Goal: Browse casually

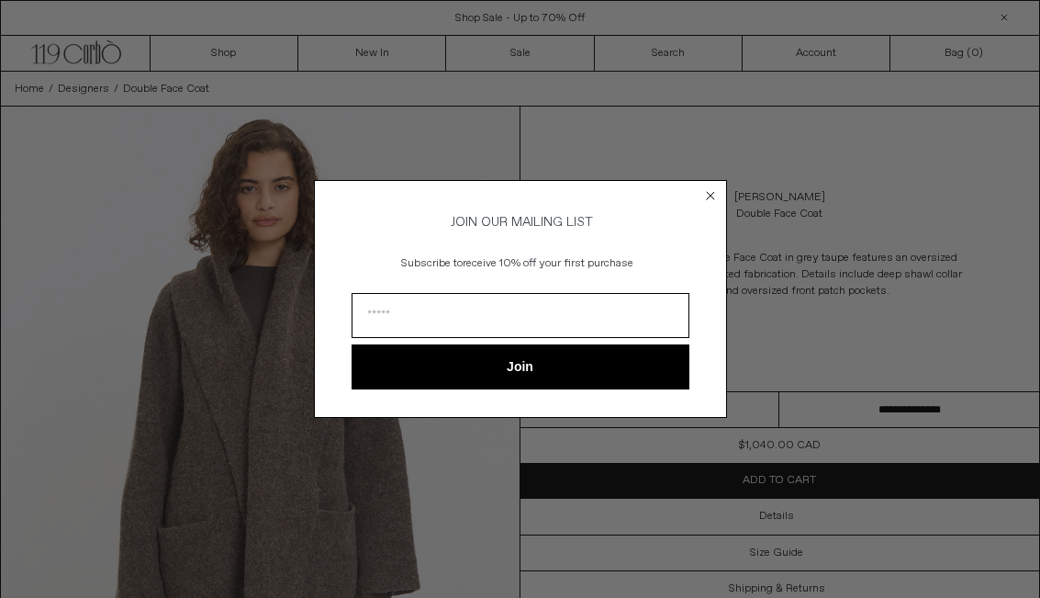
click at [706, 187] on circle "Close dialog" at bounding box center [709, 195] width 17 height 17
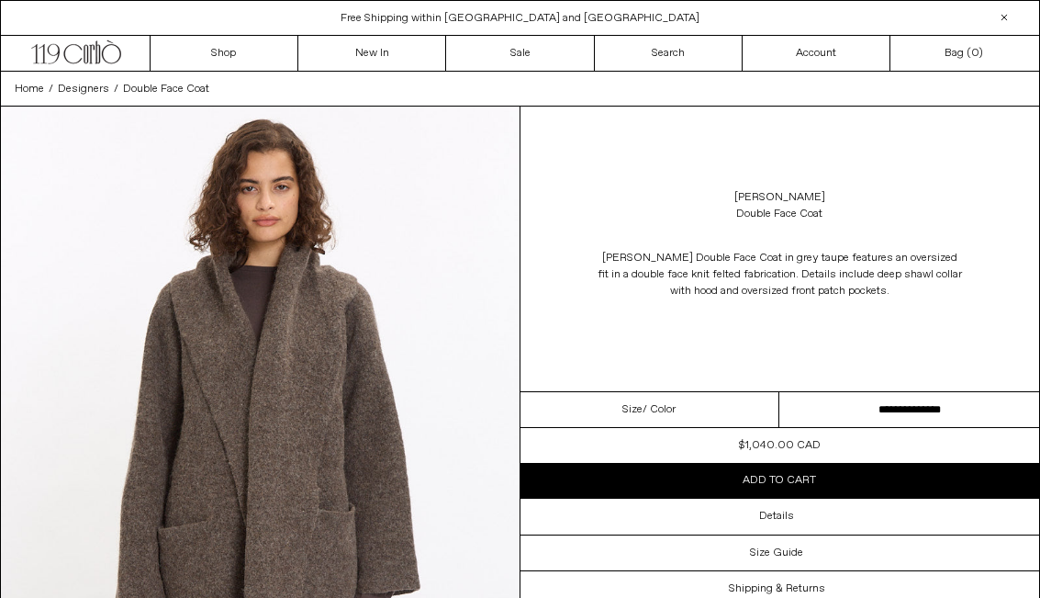
click at [705, 188] on div "Lauren Manoogian Double Face Coat" at bounding box center [779, 205] width 519 height 51
click at [385, 57] on link "New In" at bounding box center [372, 53] width 148 height 35
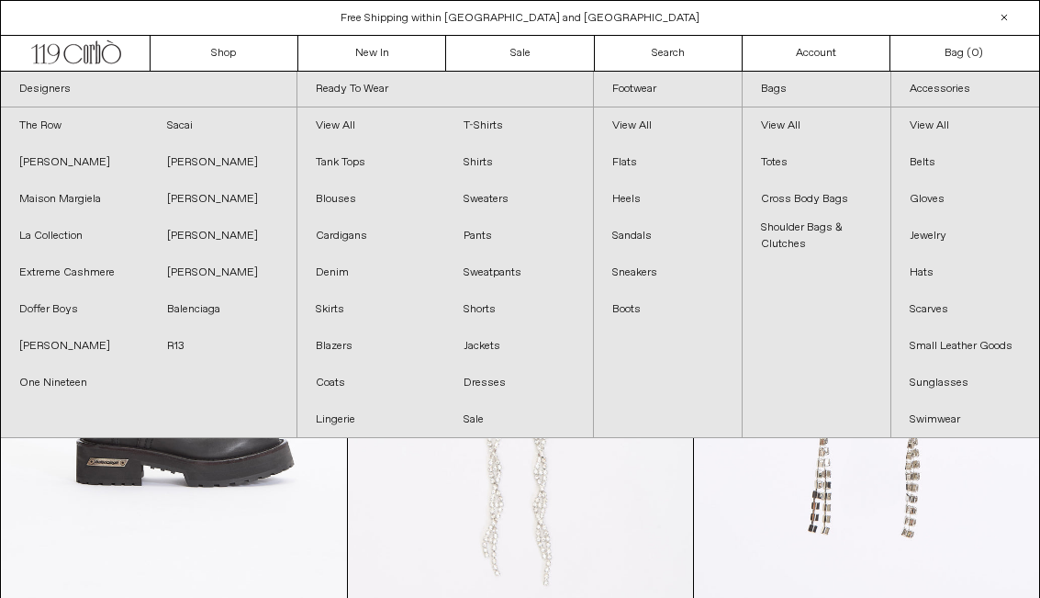
click at [924, 270] on link "Hats" at bounding box center [965, 272] width 148 height 37
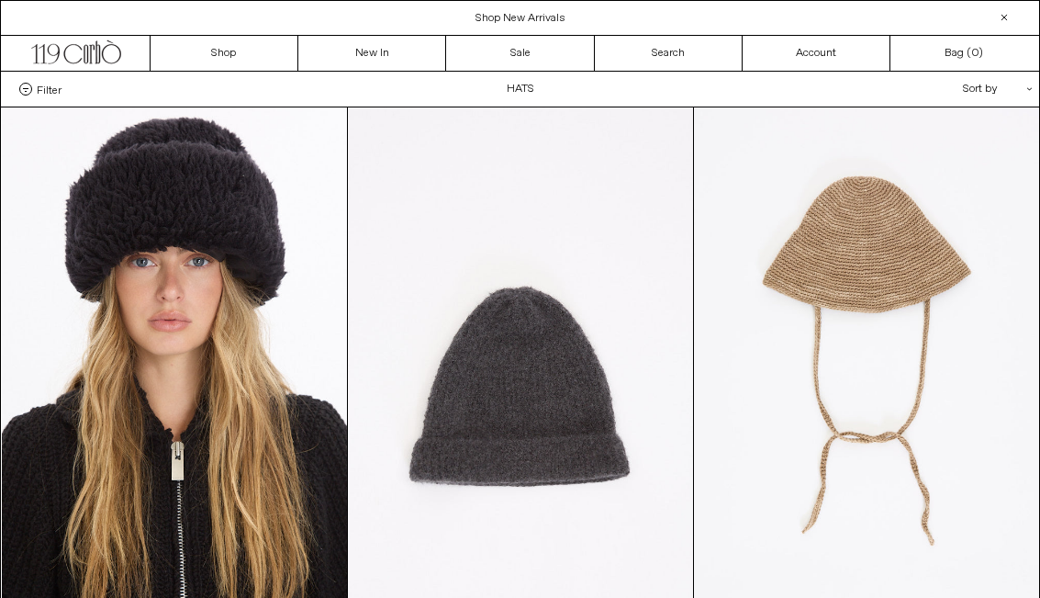
click at [533, 41] on link "Sale" at bounding box center [520, 53] width 148 height 35
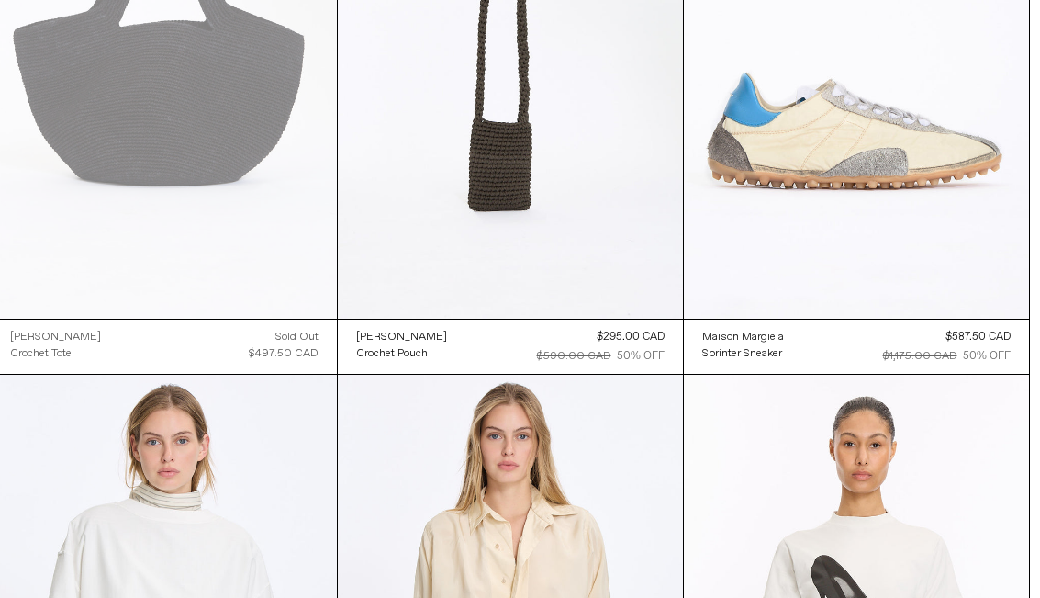
scroll to position [2606, 0]
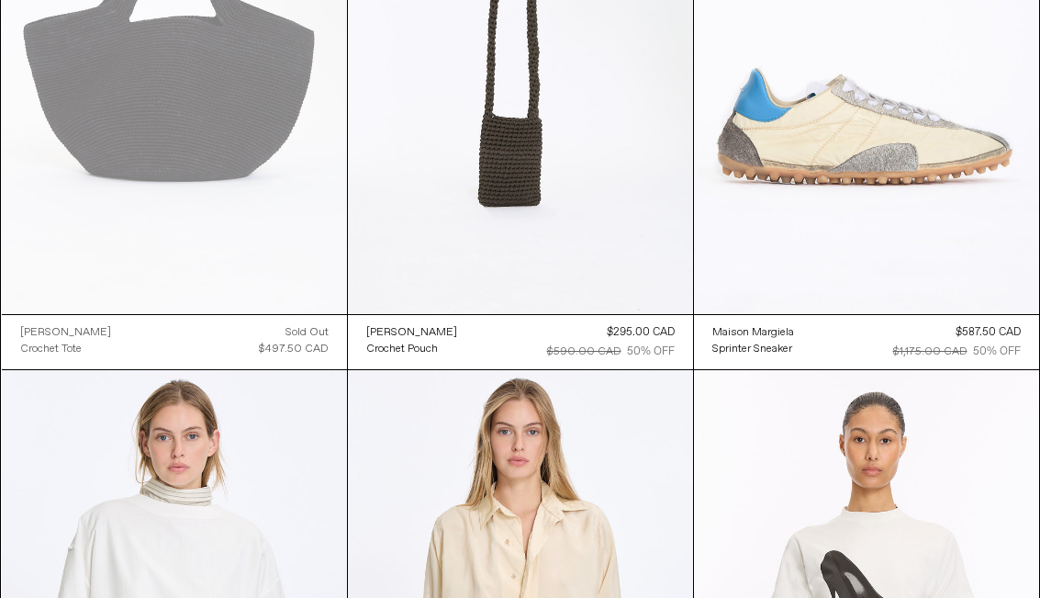
click at [916, 148] on at bounding box center [866, 55] width 345 height 518
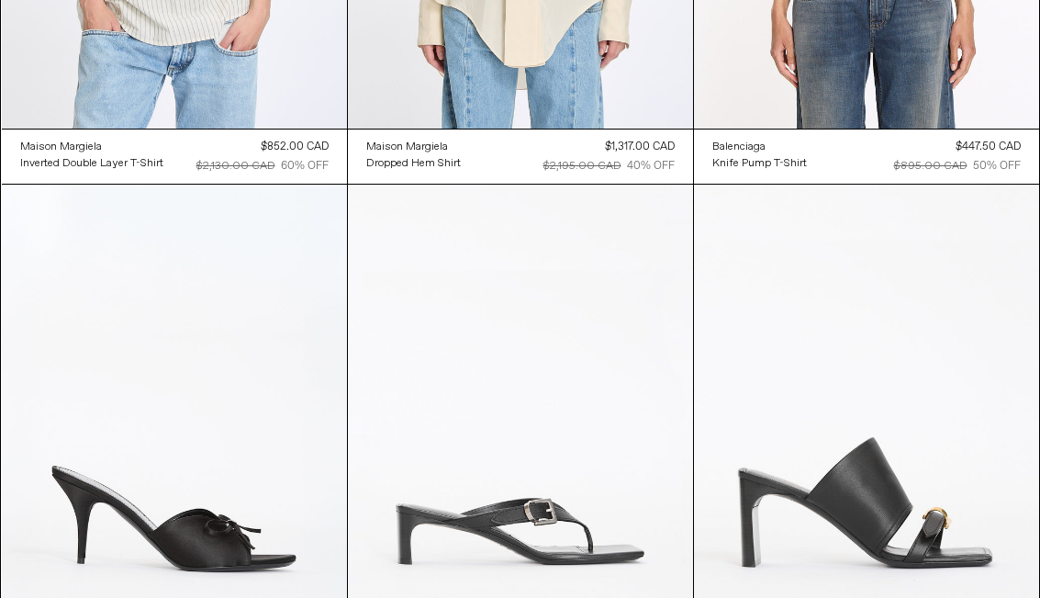
scroll to position [3363, 0]
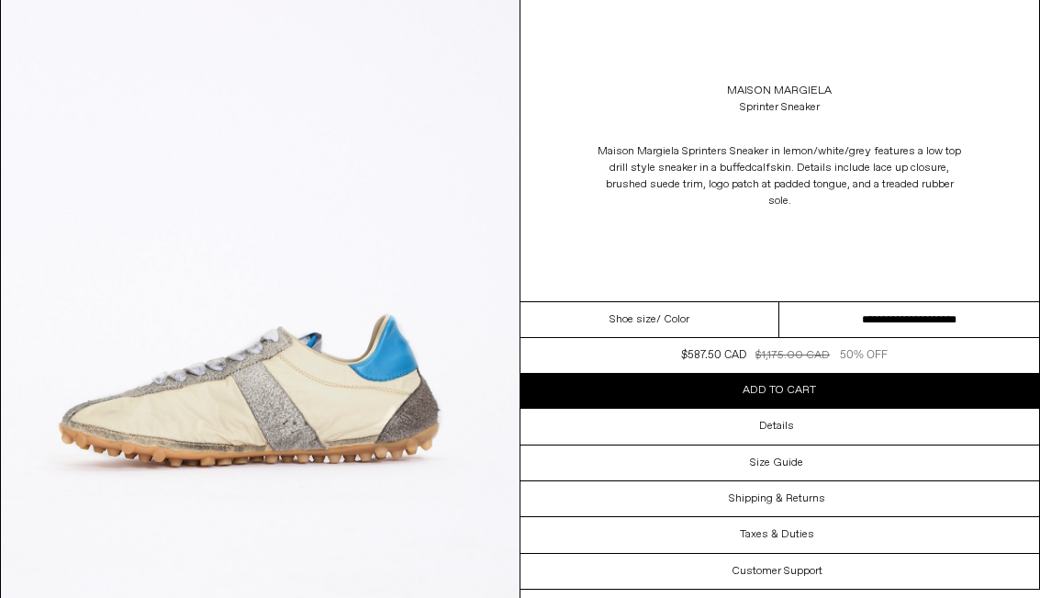
scroll to position [677, 0]
